Goal: Transaction & Acquisition: Purchase product/service

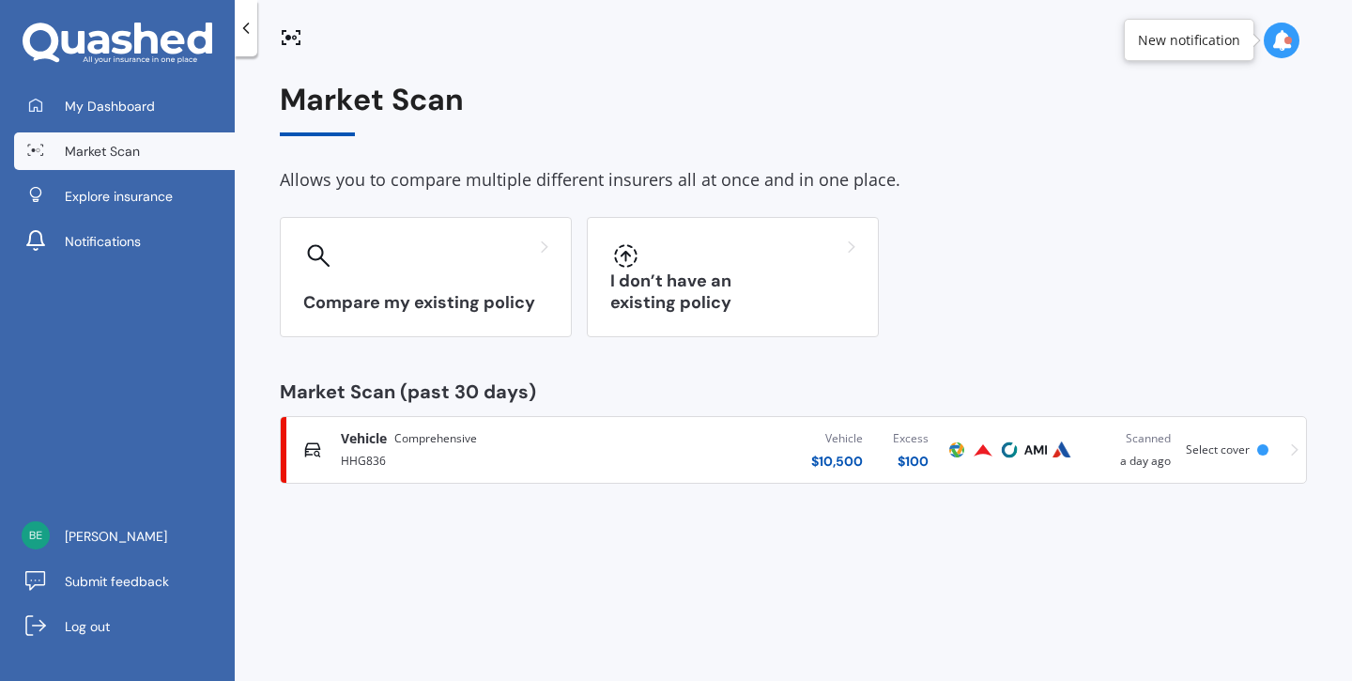
click at [373, 452] on div "HHG836" at bounding box center [482, 459] width 283 height 23
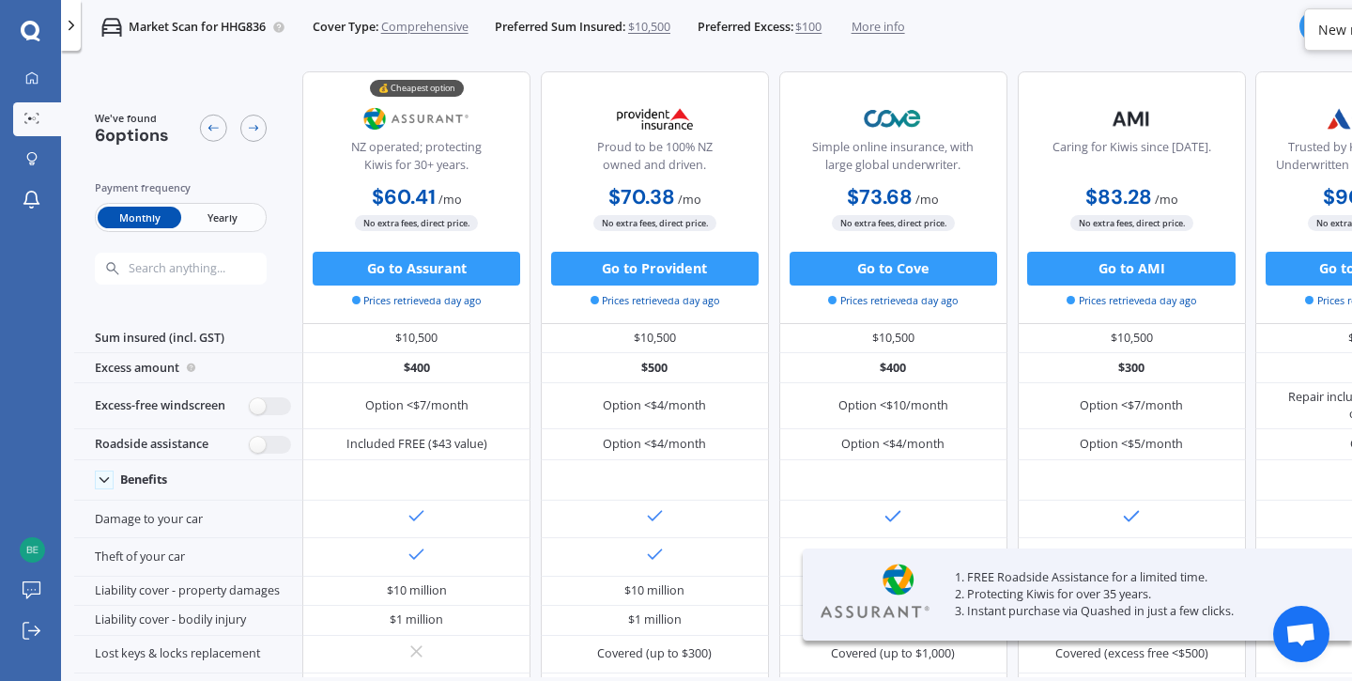
click at [224, 220] on span "Yearly" at bounding box center [222, 218] width 83 height 22
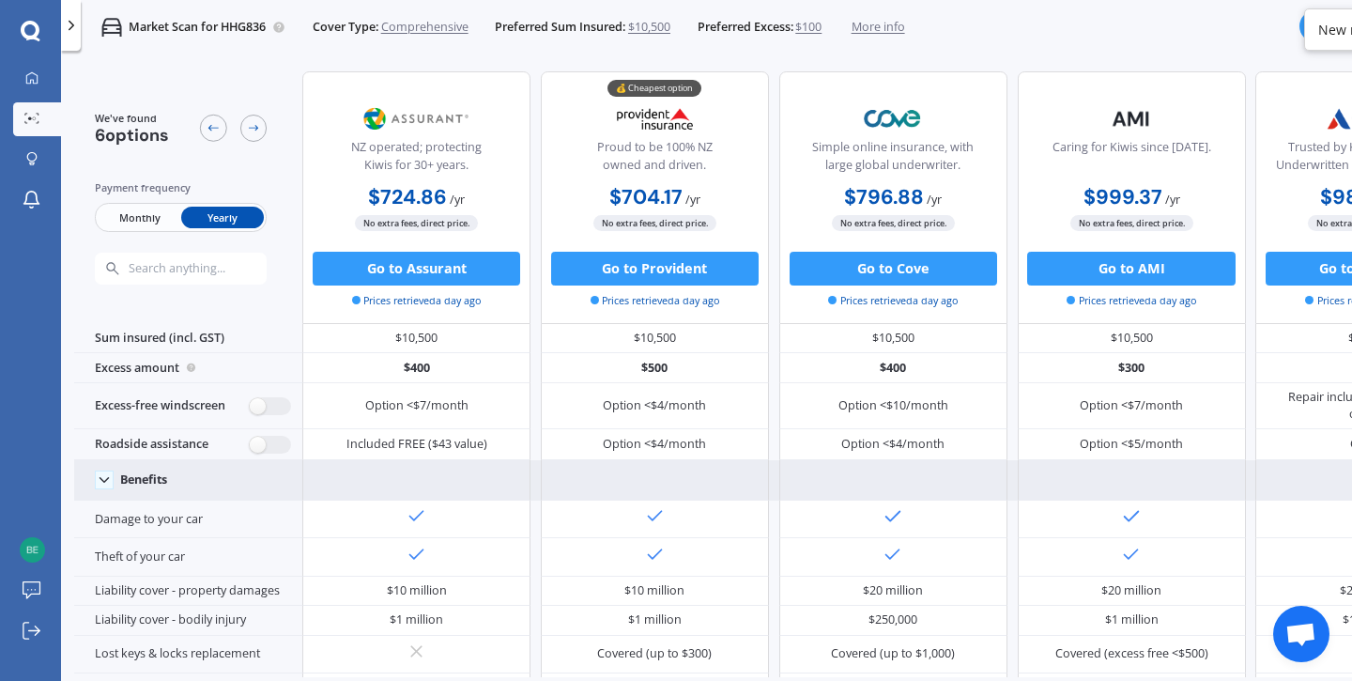
scroll to position [314, 0]
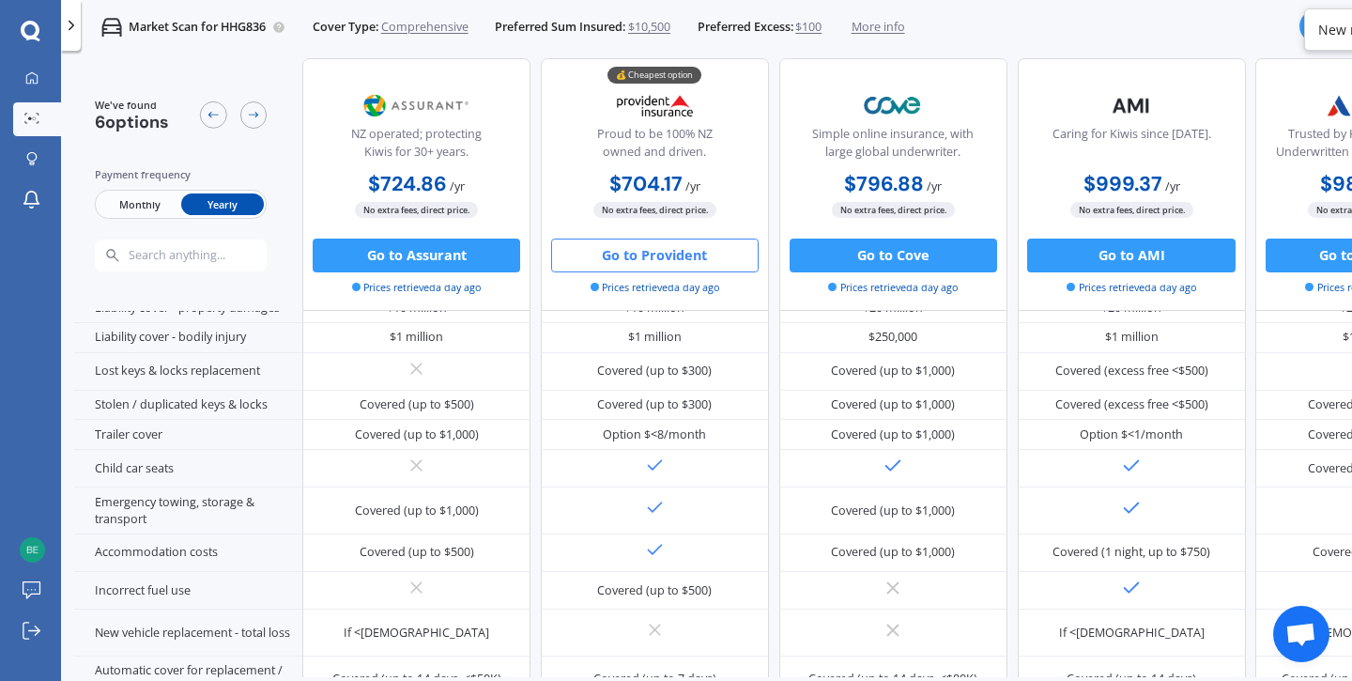
click at [659, 256] on button "Go to Provident" at bounding box center [654, 255] width 207 height 34
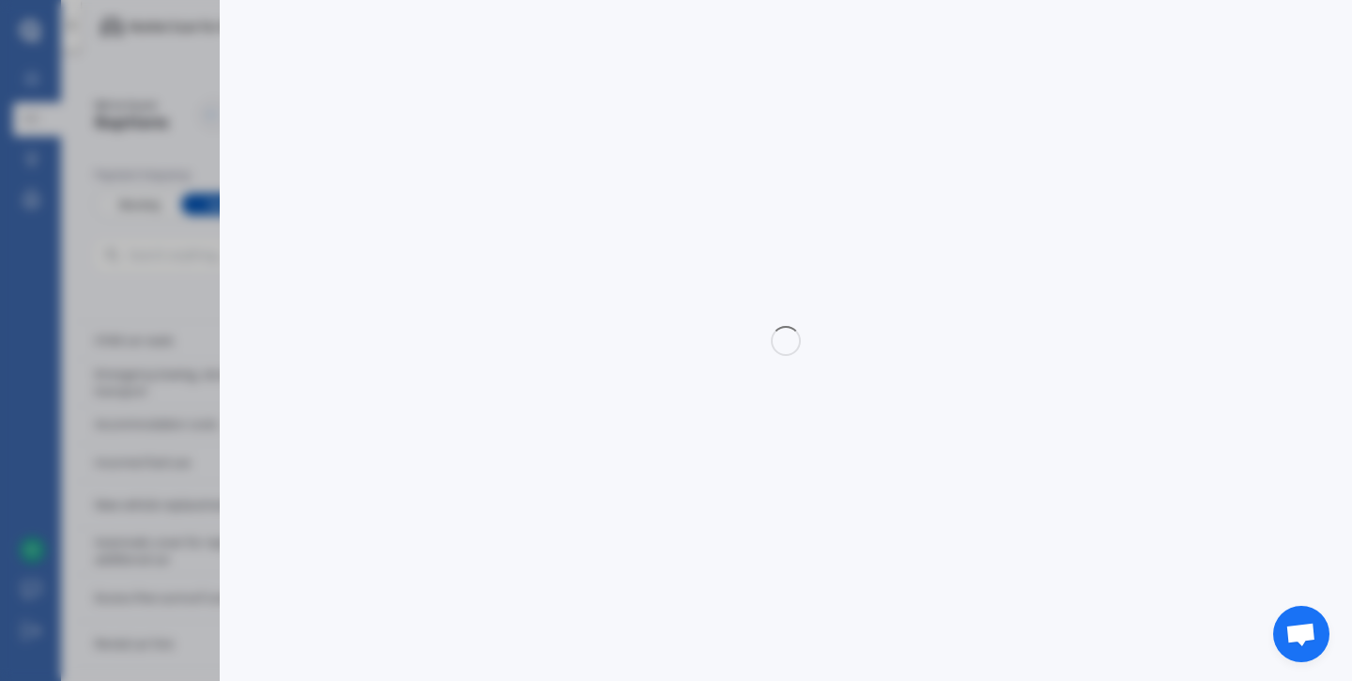
select select "full"
select select "[STREET_ADDRESS]"
select select "FORD"
select select "TERRITORY"
select select "NO"
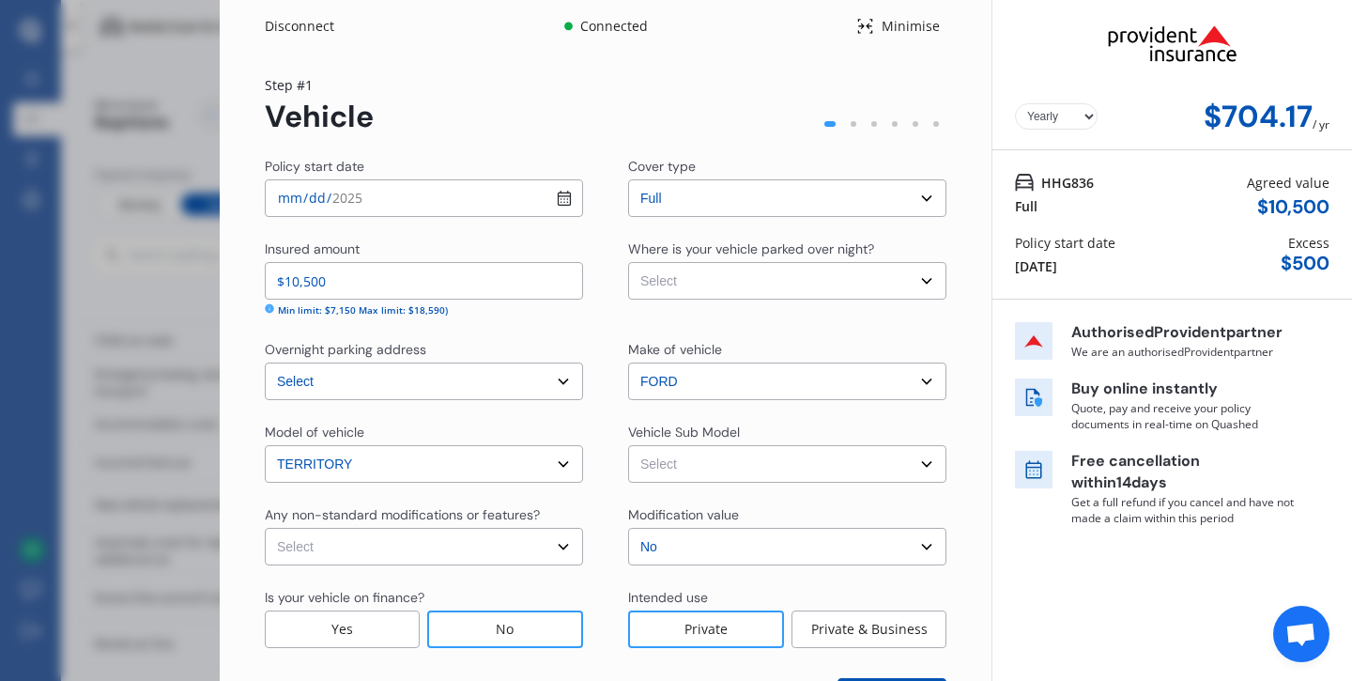
scroll to position [80, 0]
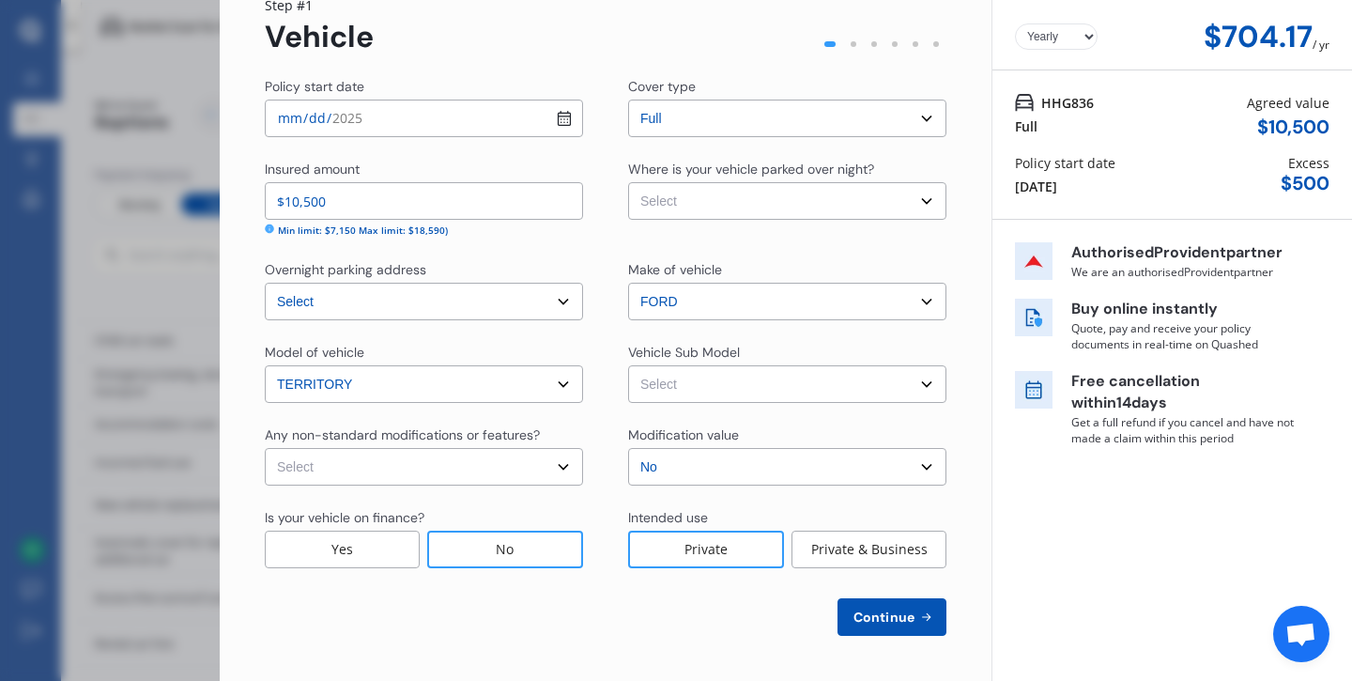
click at [556, 474] on select "Select None [MEDICAL_DATA] System(NOS) Roll Cage Full Racing Harness" at bounding box center [424, 467] width 318 height 38
select select "none"
click at [903, 197] on select "Select Garage (fully enclosed) Off Street Parking Other" at bounding box center [787, 201] width 318 height 38
select select "GARAGE"
click at [918, 382] on select "Select Territory SZ Titanium Wagon 7st 5dr Sport Shift 6sp 4WD 2.7DT" at bounding box center [787, 384] width 318 height 38
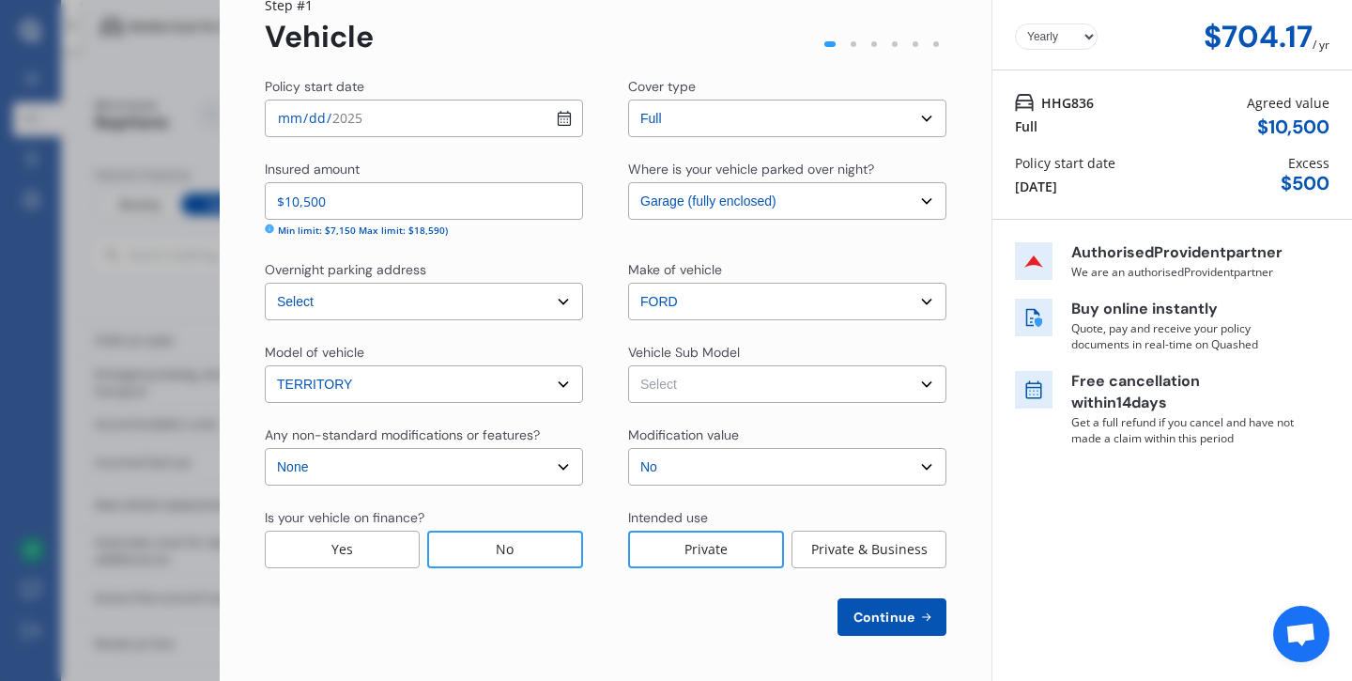
select select "NZVFORD2014AEAQ"
click at [875, 612] on span "Continue" at bounding box center [884, 616] width 69 height 15
select select "26"
select select "12"
select select "1972"
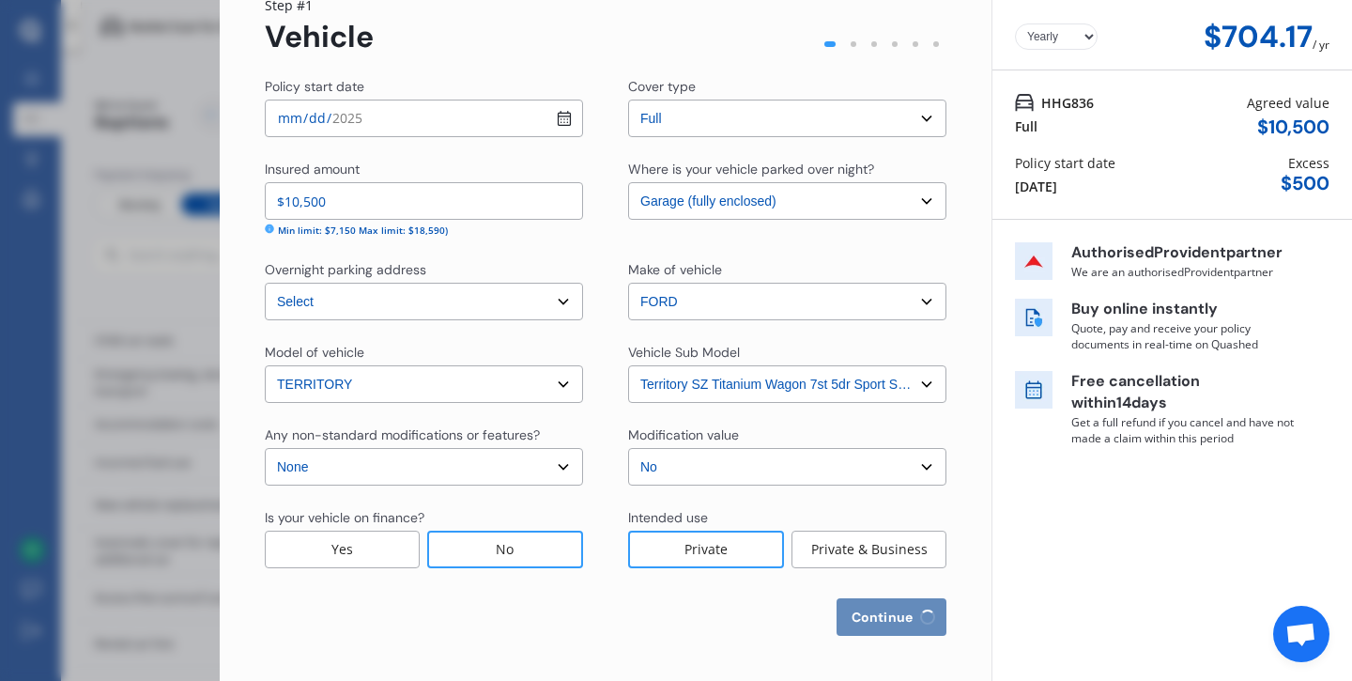
select select "NZ_FULL"
select select "0"
select select "25"
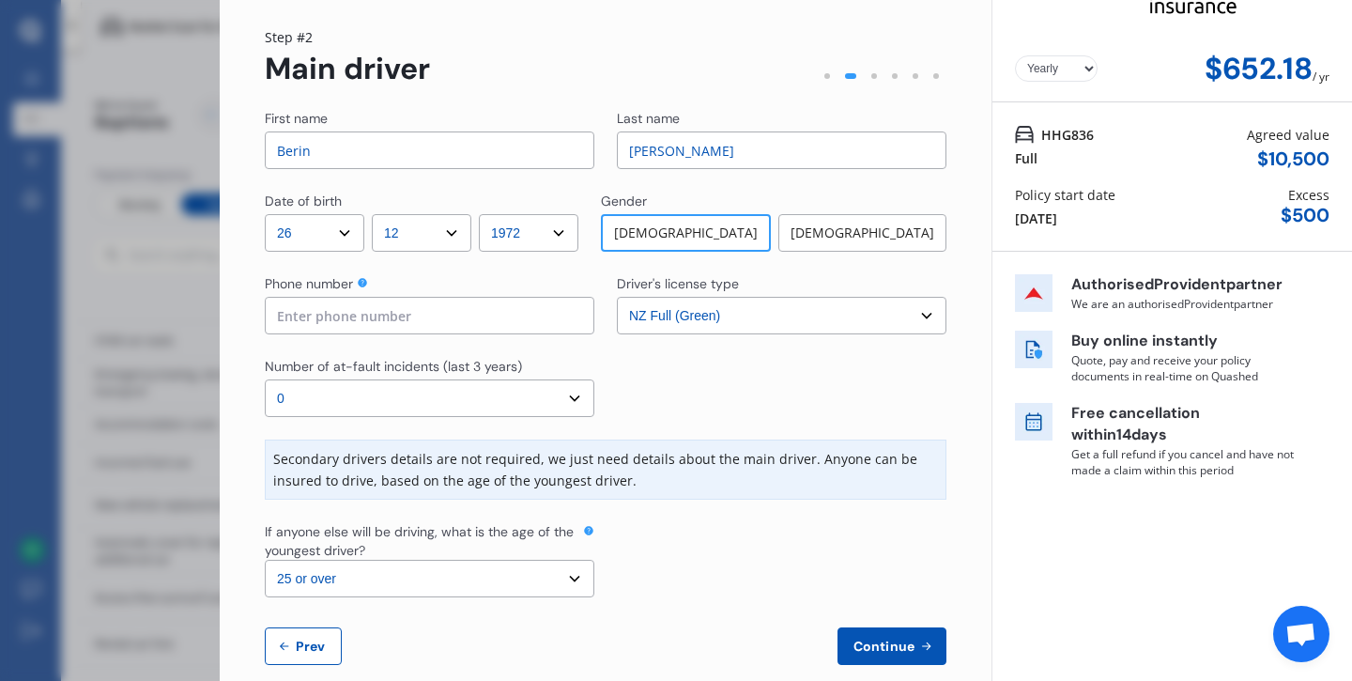
scroll to position [44, 0]
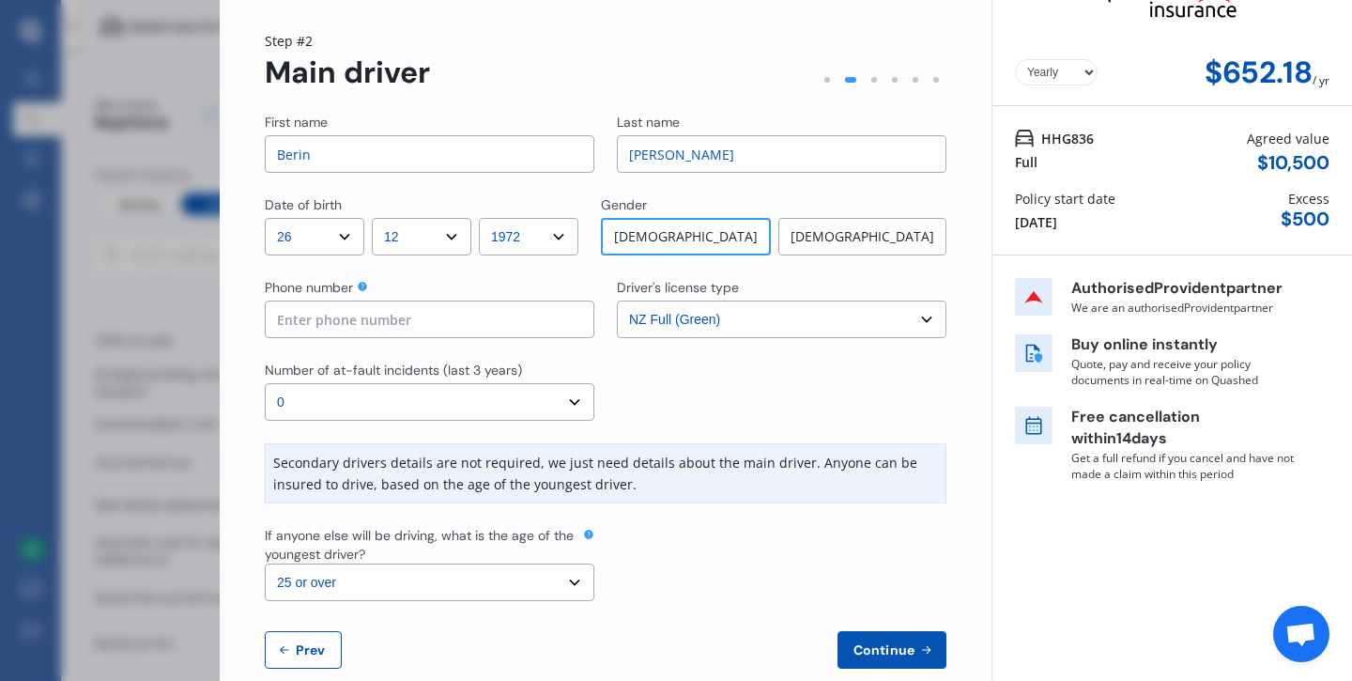
click at [515, 325] on input at bounding box center [429, 319] width 329 height 38
type input "0211710166"
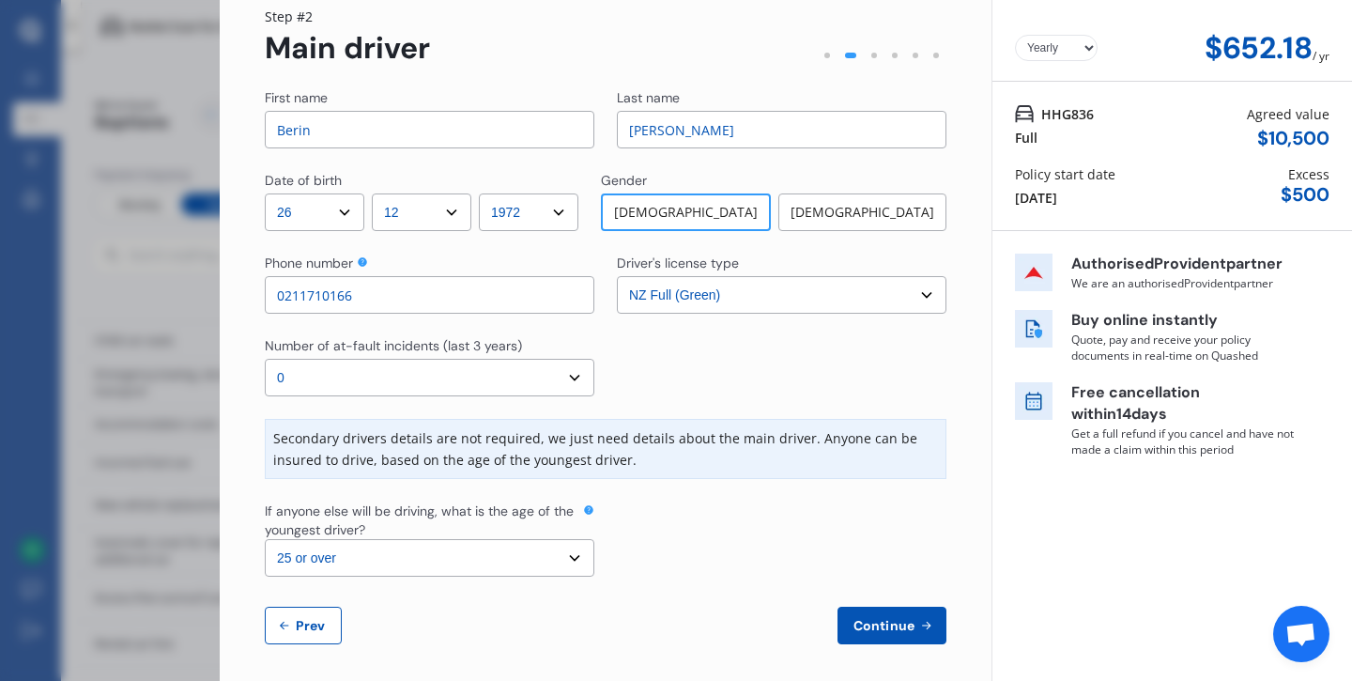
scroll to position [77, 0]
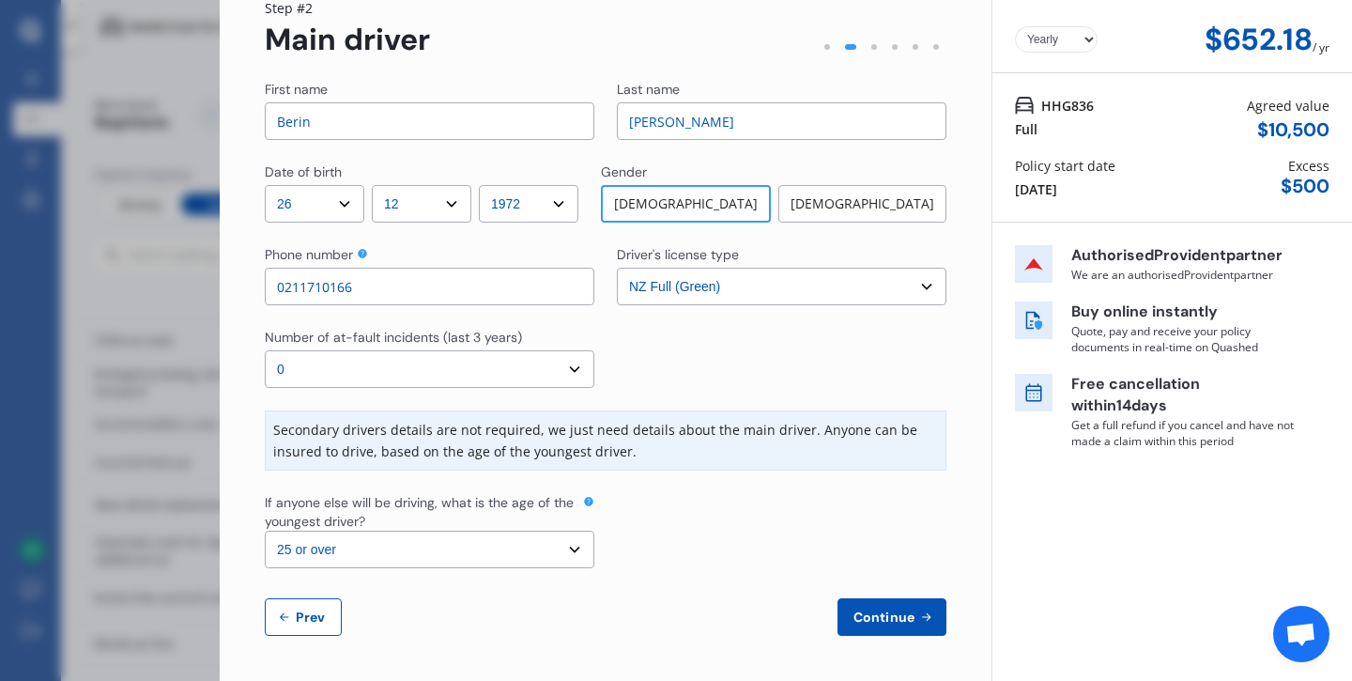
click at [563, 550] on select "Select the age of the youngest driver. 16 17 18 19 20 21 22 23 24 25 or over" at bounding box center [429, 549] width 329 height 38
click at [869, 621] on span "Continue" at bounding box center [884, 616] width 69 height 15
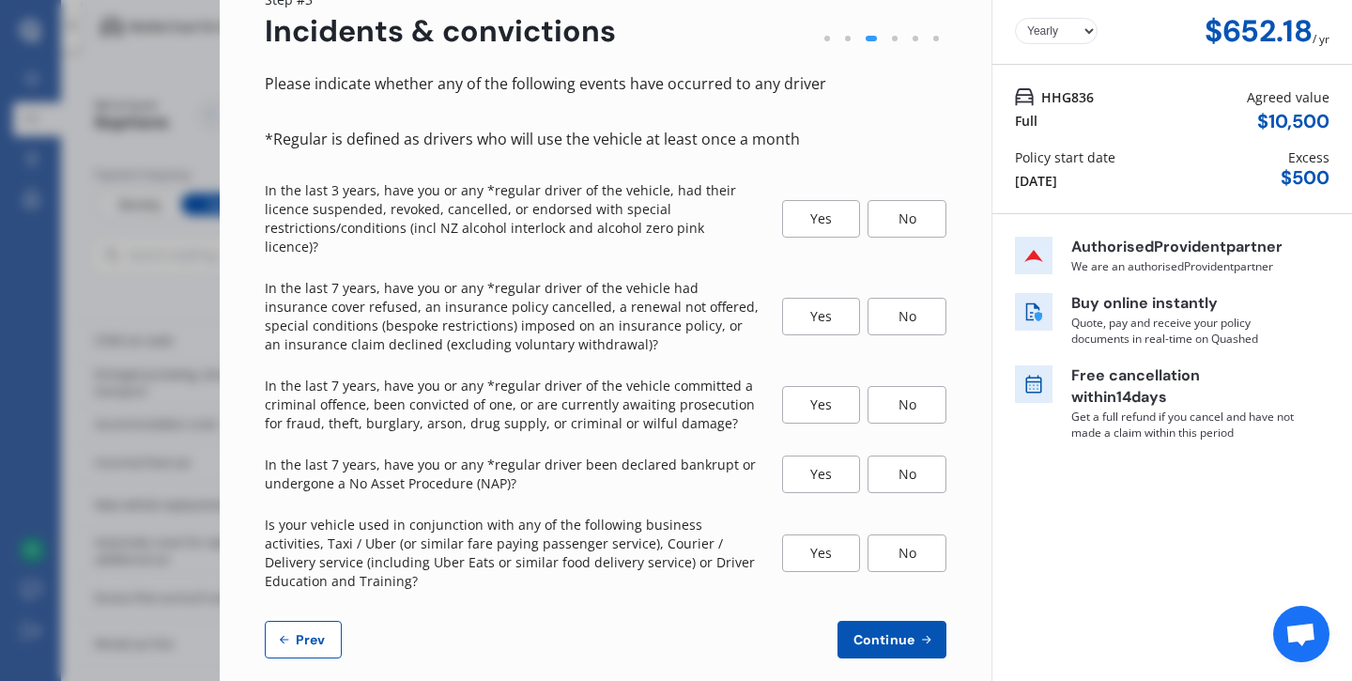
scroll to position [89, 0]
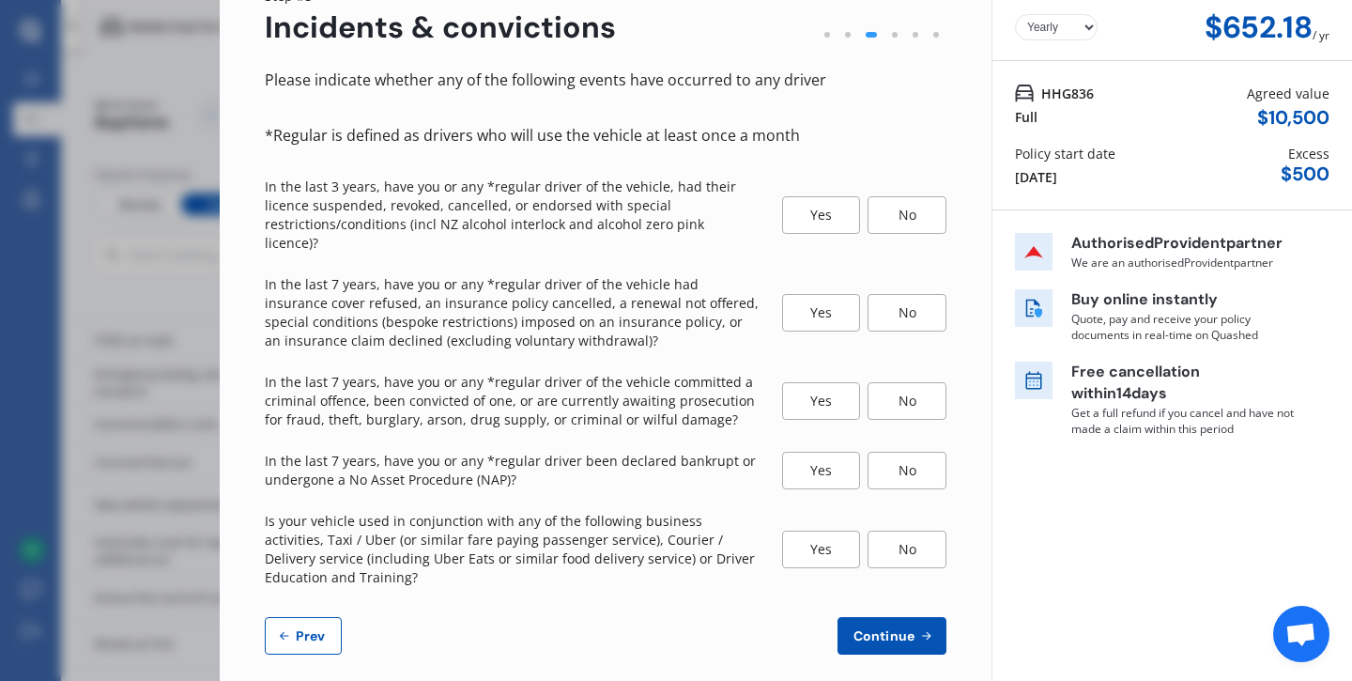
click at [897, 213] on div "No" at bounding box center [906, 215] width 79 height 38
click at [912, 295] on div "No" at bounding box center [906, 313] width 79 height 38
click at [905, 390] on div "No" at bounding box center [906, 401] width 79 height 38
click at [897, 452] on div "No" at bounding box center [906, 471] width 79 height 38
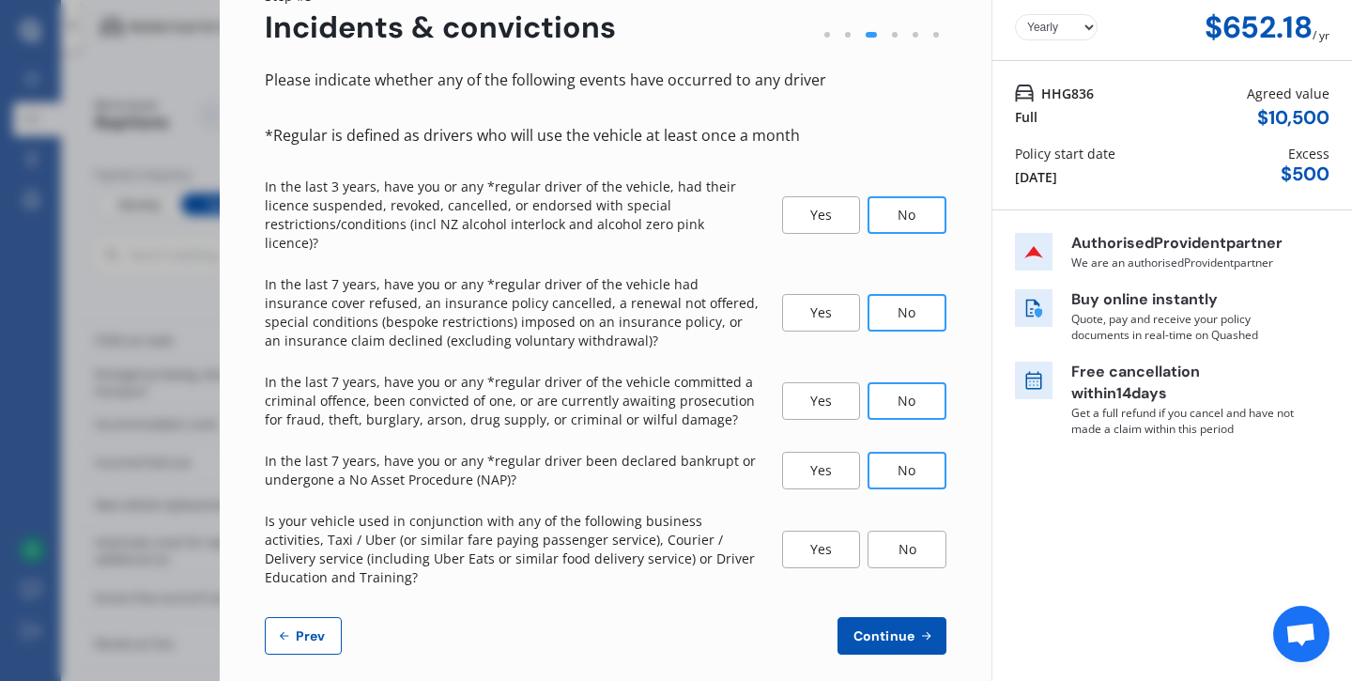
click at [893, 530] on div "No" at bounding box center [906, 549] width 79 height 38
click at [890, 627] on button "Continue" at bounding box center [891, 636] width 109 height 38
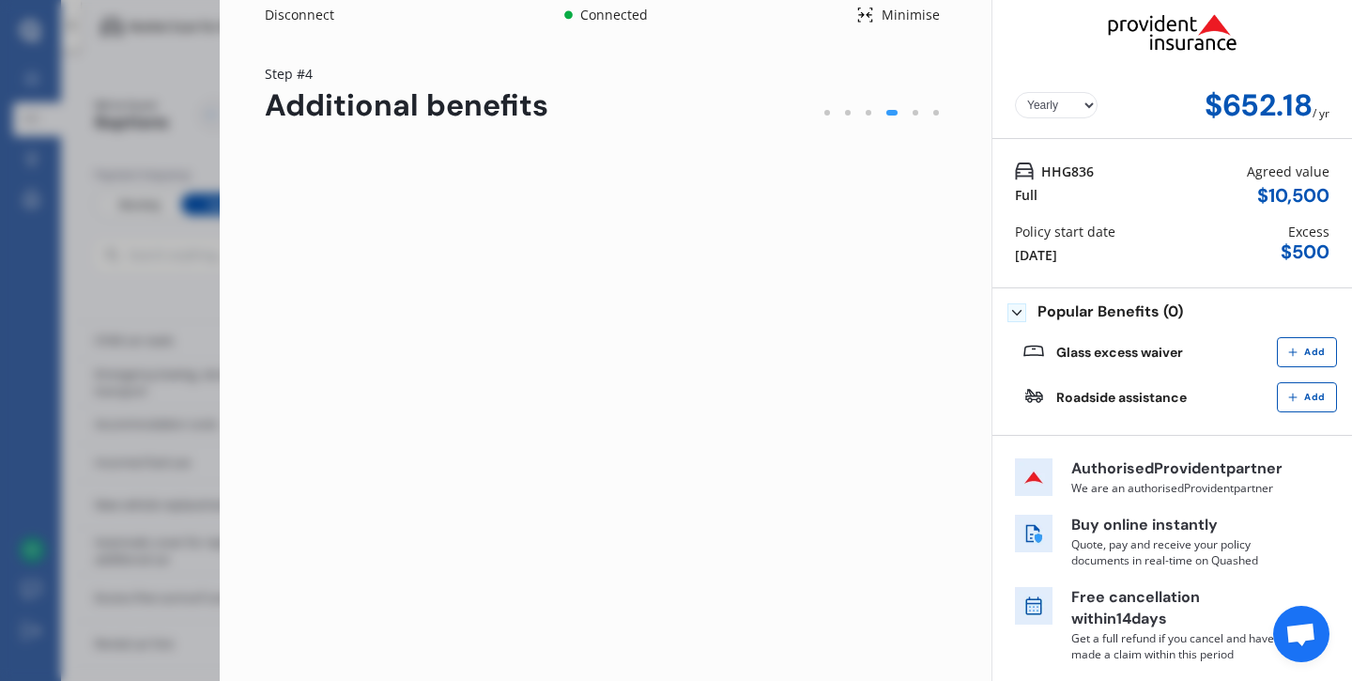
scroll to position [0, 0]
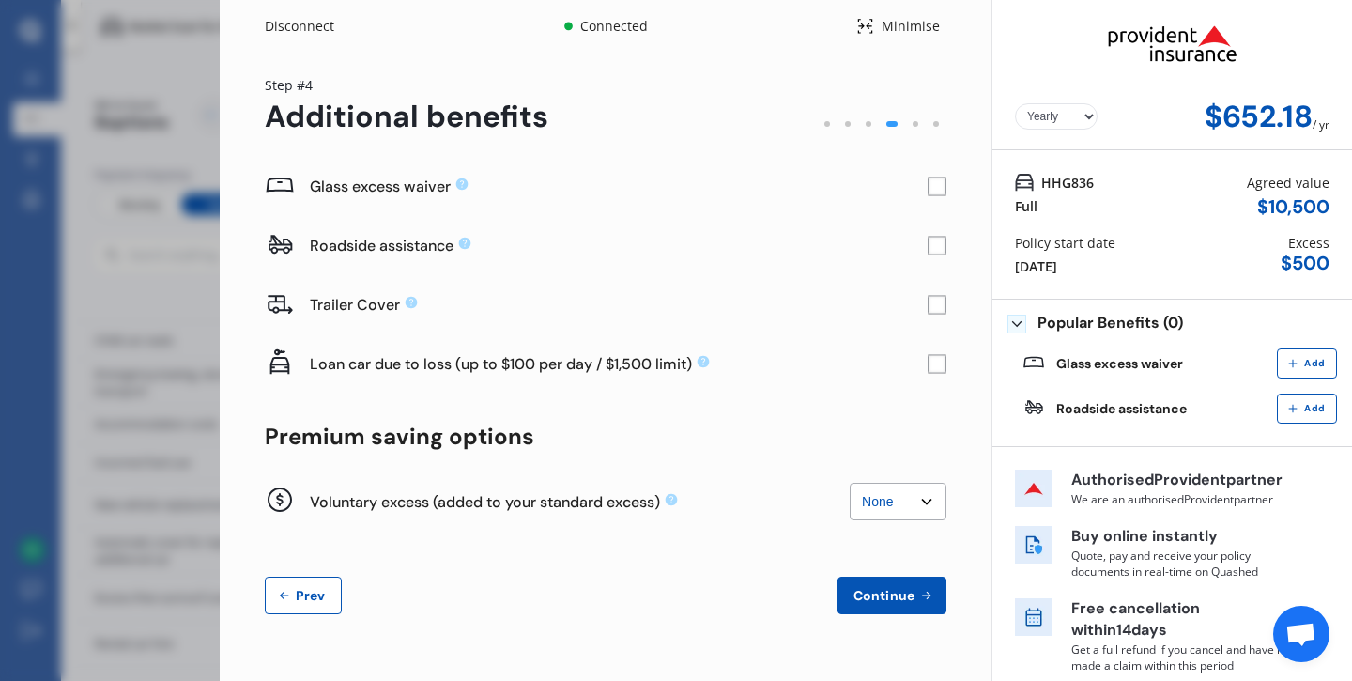
click at [927, 181] on rect at bounding box center [936, 186] width 19 height 19
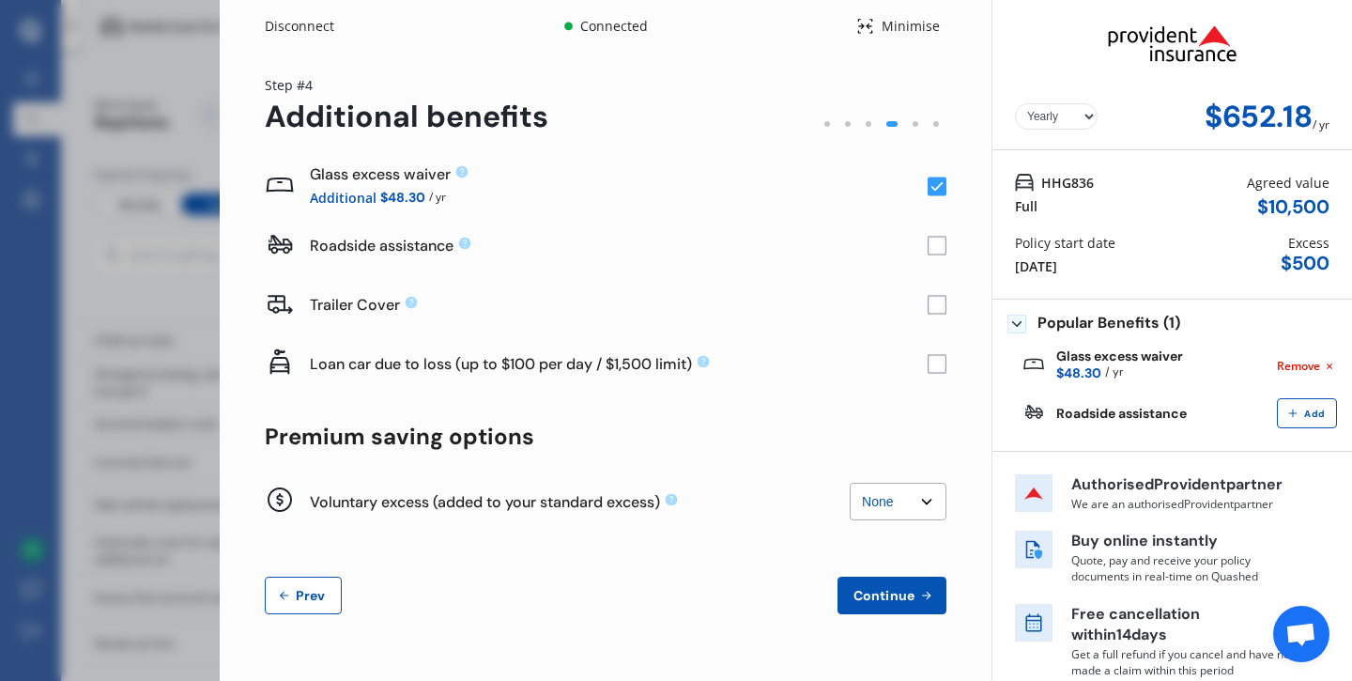
click at [927, 243] on rect at bounding box center [936, 246] width 19 height 19
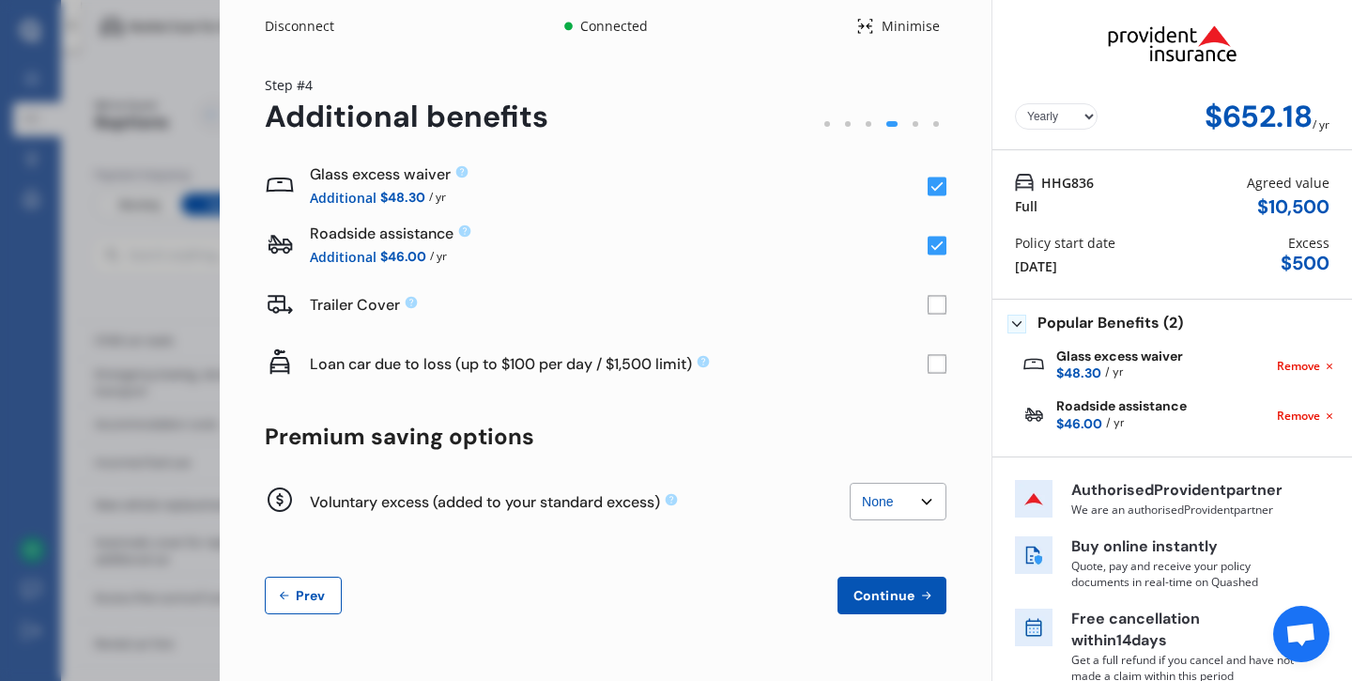
click at [871, 590] on span "Continue" at bounding box center [884, 595] width 69 height 15
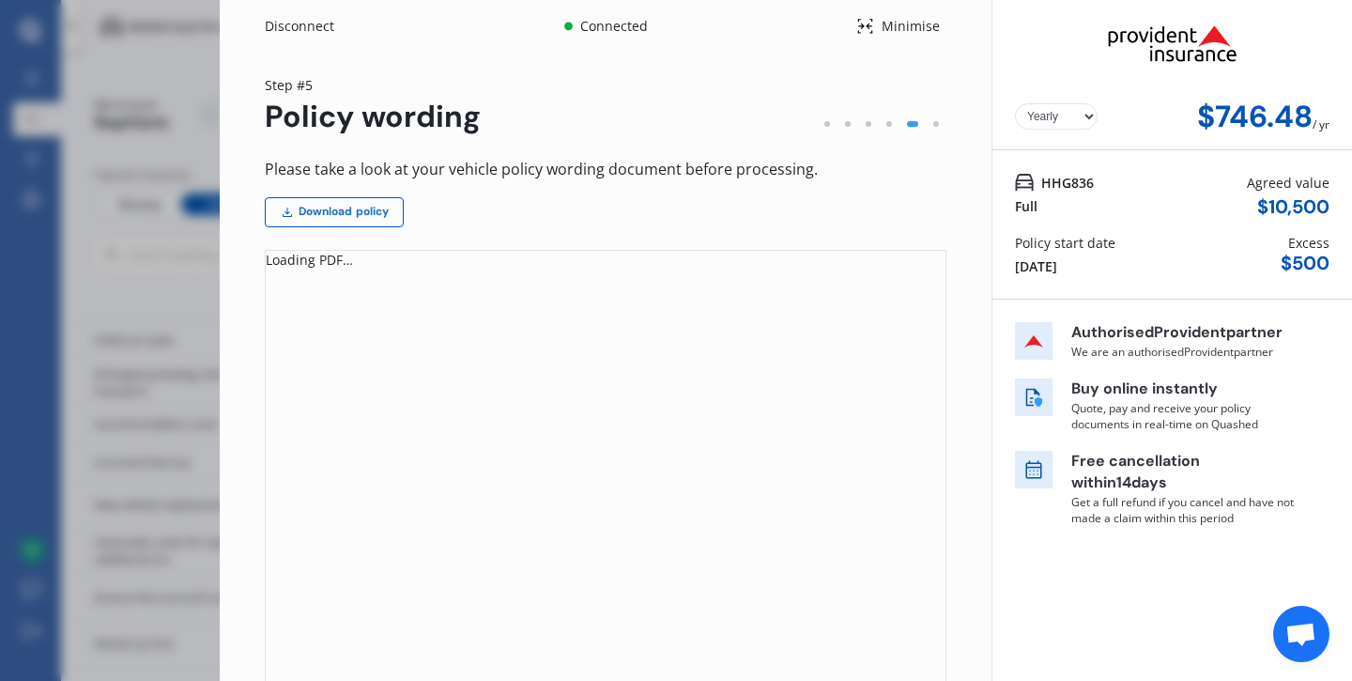
click at [352, 207] on link "Download policy" at bounding box center [334, 212] width 139 height 30
click at [333, 268] on div "Loading PDF…" at bounding box center [606, 475] width 682 height 451
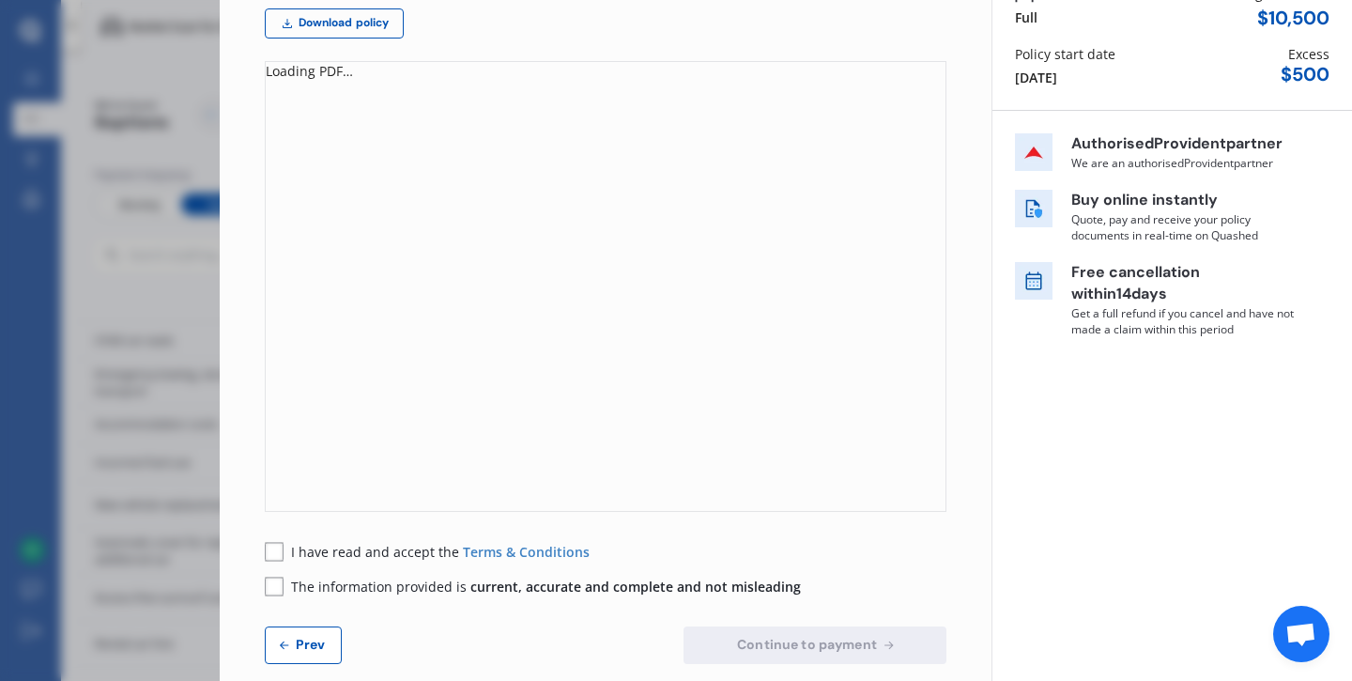
scroll to position [217, 0]
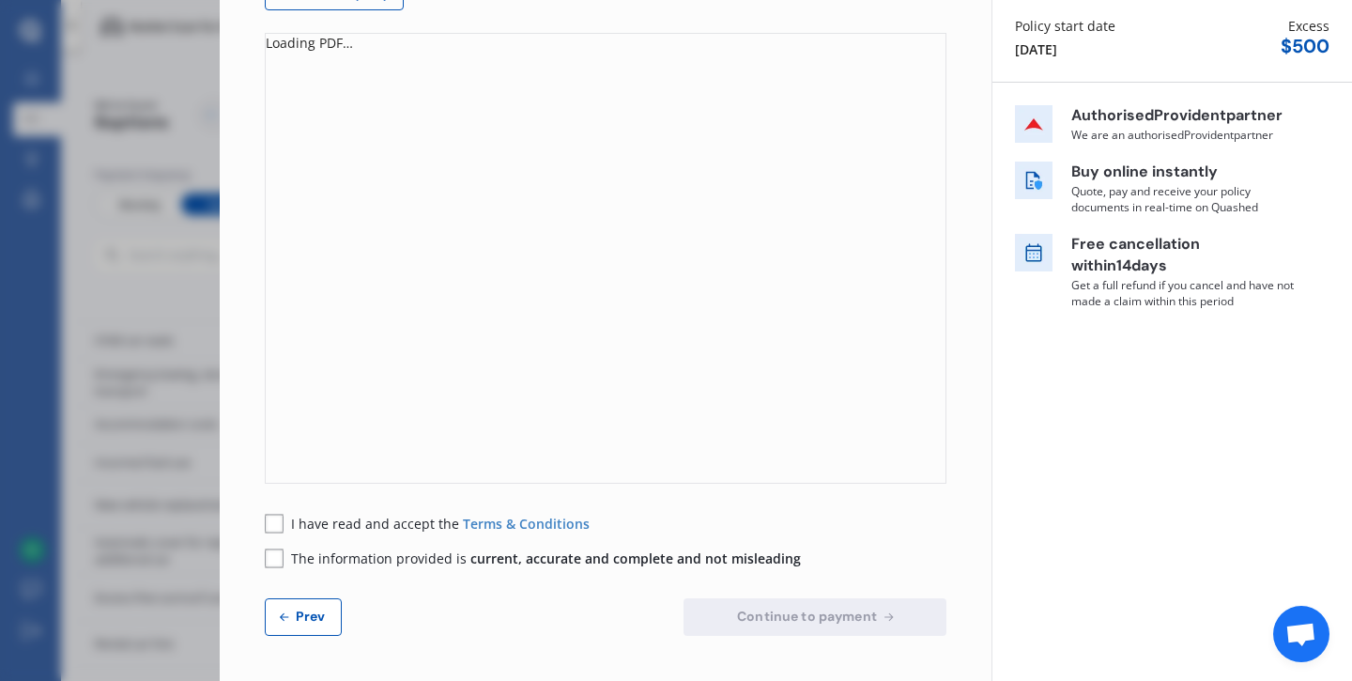
click at [322, 617] on span "Prev" at bounding box center [311, 615] width 38 height 15
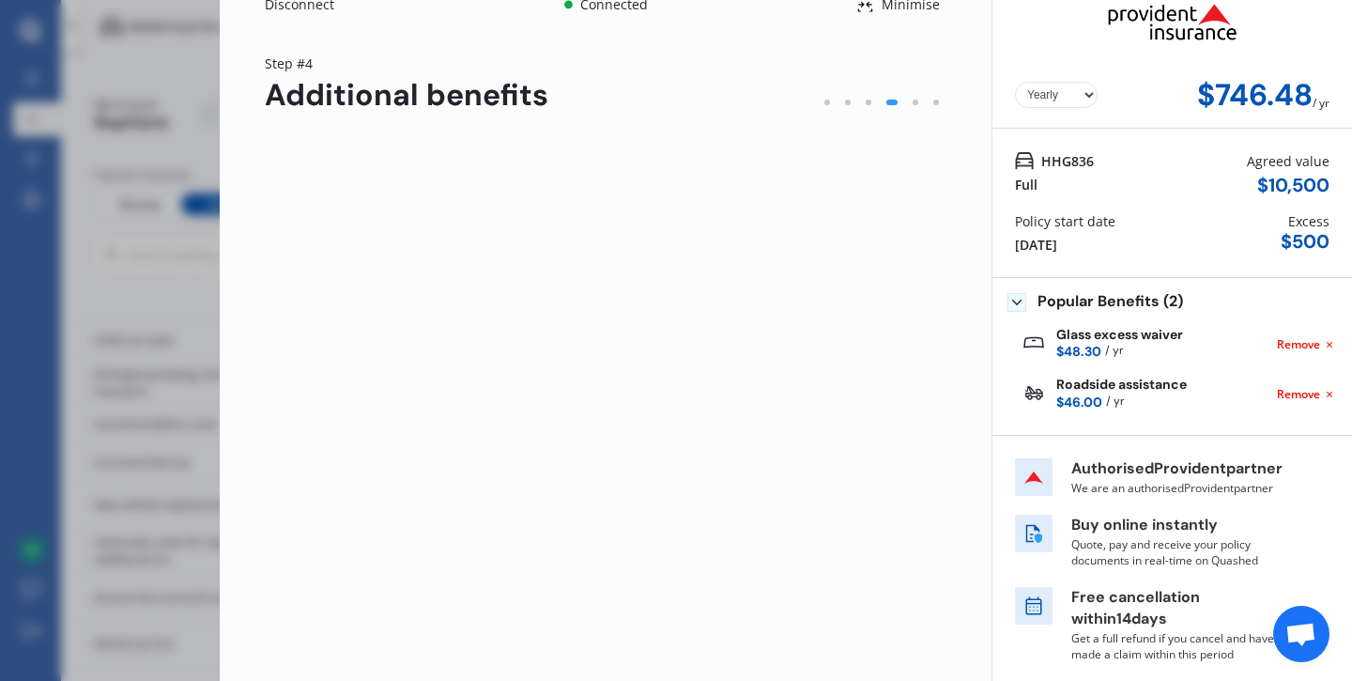
scroll to position [22, 0]
